Goal: Task Accomplishment & Management: Complete application form

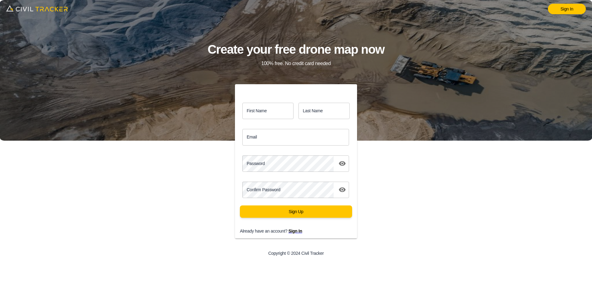
click at [46, 9] on img at bounding box center [37, 8] width 62 height 10
click at [254, 110] on input "First Name" at bounding box center [268, 111] width 51 height 16
type input "Allan"
type input "Foster"
type input "afoster@northwestel.net"
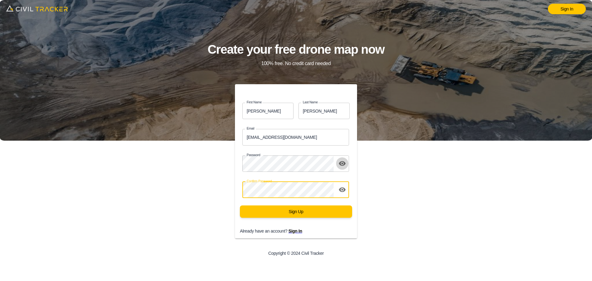
click at [345, 162] on icon "toggle password visibility" at bounding box center [342, 163] width 7 height 5
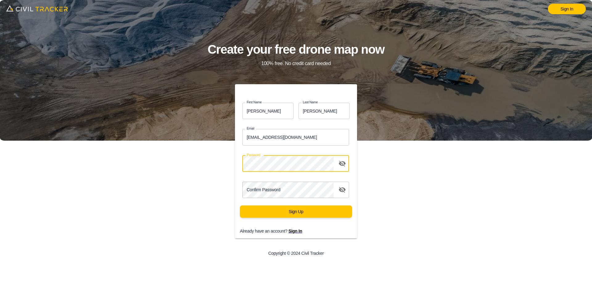
click at [230, 164] on div "Password Password1" at bounding box center [293, 161] width 127 height 26
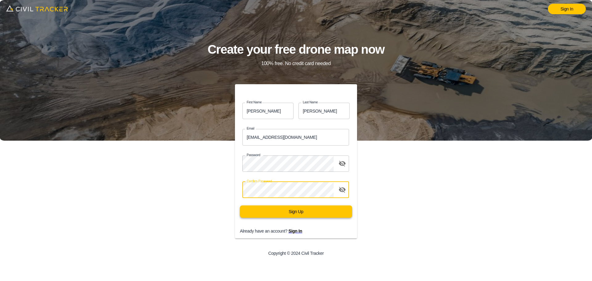
click at [293, 211] on button "Sign Up" at bounding box center [296, 212] width 112 height 12
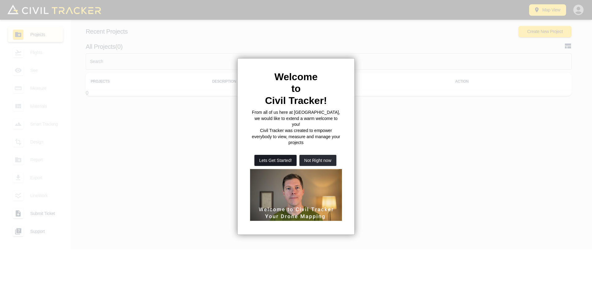
click at [277, 155] on button "Lets Get Started!" at bounding box center [276, 160] width 43 height 11
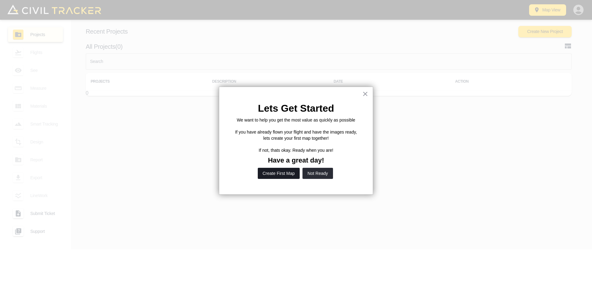
click at [279, 173] on button "Create First Map" at bounding box center [279, 173] width 42 height 11
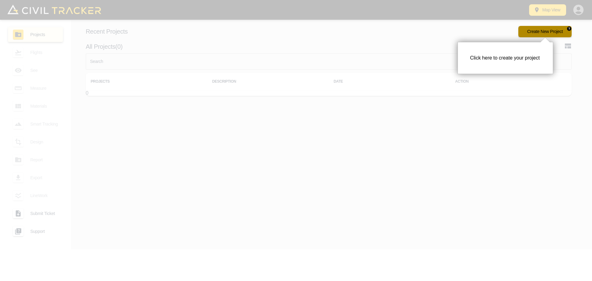
click at [546, 32] on button "Create New Project" at bounding box center [545, 31] width 53 height 11
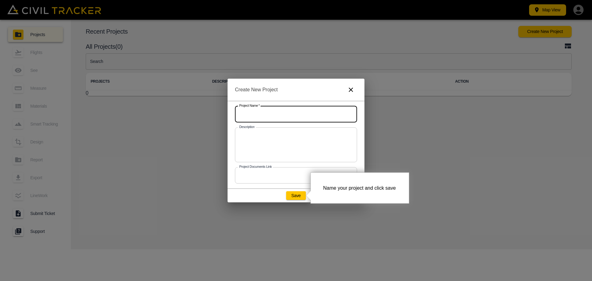
click at [243, 114] on input "text" at bounding box center [296, 114] width 122 height 16
type input "Lot Map 1083"
click at [245, 134] on textarea at bounding box center [296, 144] width 114 height 25
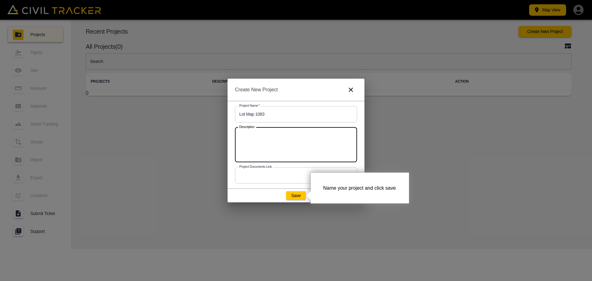
click at [308, 148] on textarea at bounding box center [296, 144] width 114 height 25
type textarea "#d map of lot1083"
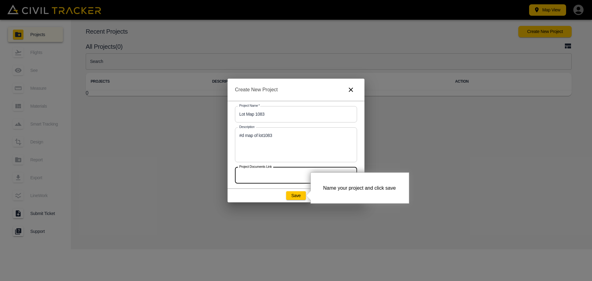
click at [261, 175] on input "text" at bounding box center [296, 175] width 122 height 16
click at [300, 196] on button "Save" at bounding box center [296, 195] width 20 height 9
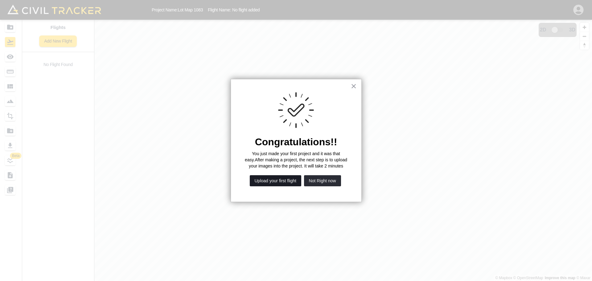
click at [274, 181] on button "Upload your first flight" at bounding box center [276, 180] width 52 height 11
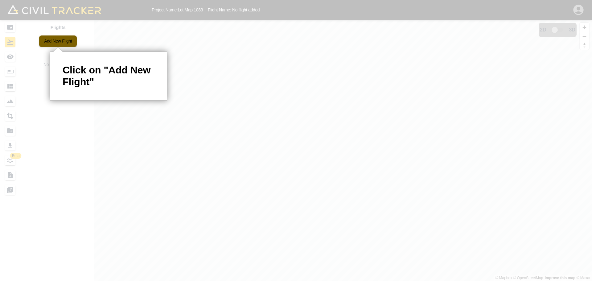
click at [48, 40] on link "Add New Flight" at bounding box center [58, 40] width 38 height 11
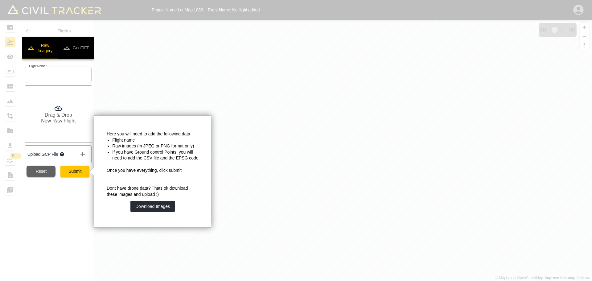
click at [35, 74] on input "text" at bounding box center [58, 75] width 67 height 16
type input "Lot map"
click at [75, 171] on button "Submit" at bounding box center [74, 171] width 29 height 11
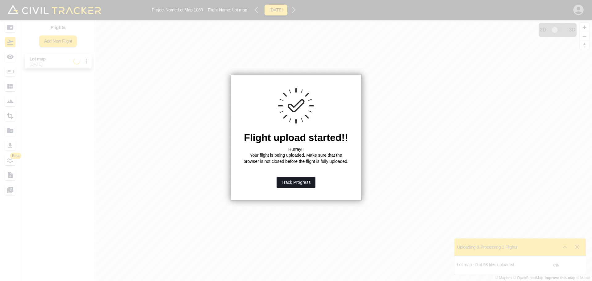
click at [293, 188] on button "Track Progress" at bounding box center [296, 182] width 39 height 11
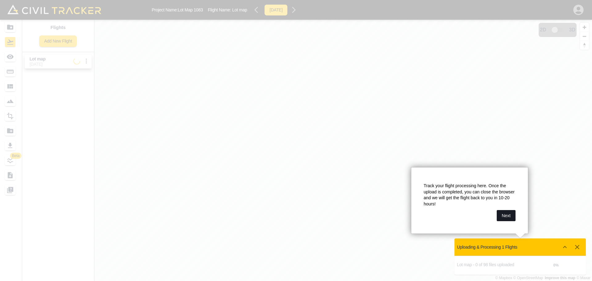
click at [507, 214] on button "Next" at bounding box center [506, 215] width 19 height 11
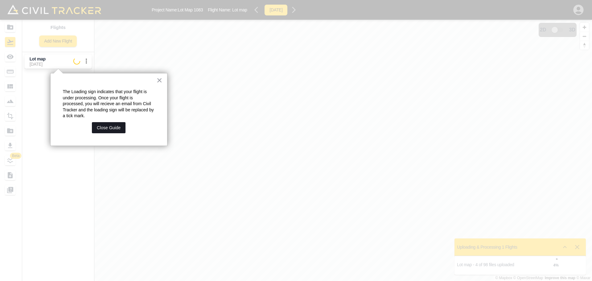
click at [113, 122] on button "Close Guide" at bounding box center [109, 127] width 34 height 11
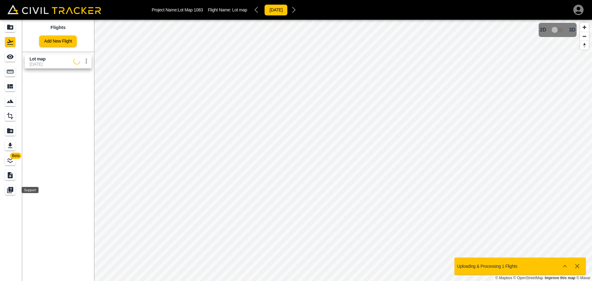
click at [10, 190] on icon "Support" at bounding box center [10, 189] width 5 height 5
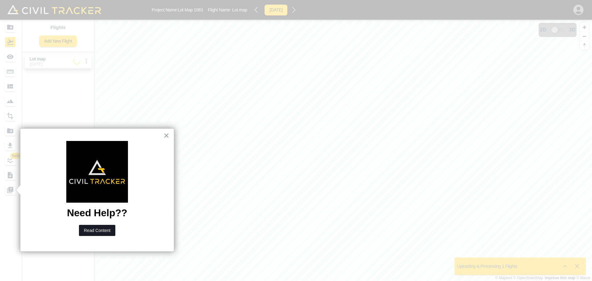
click at [99, 228] on button "Read Content" at bounding box center [97, 230] width 36 height 11
click at [165, 131] on button "×" at bounding box center [167, 136] width 6 height 10
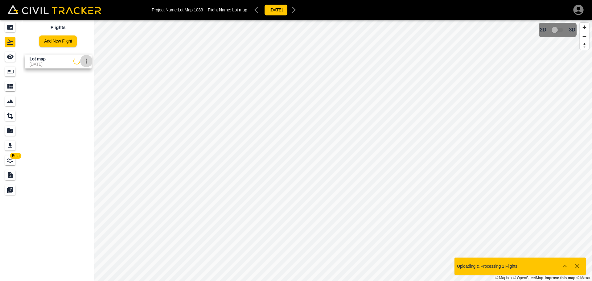
click at [87, 60] on icon "settings" at bounding box center [86, 60] width 7 height 7
click at [115, 102] on div at bounding box center [296, 140] width 592 height 281
